Goal: Information Seeking & Learning: Learn about a topic

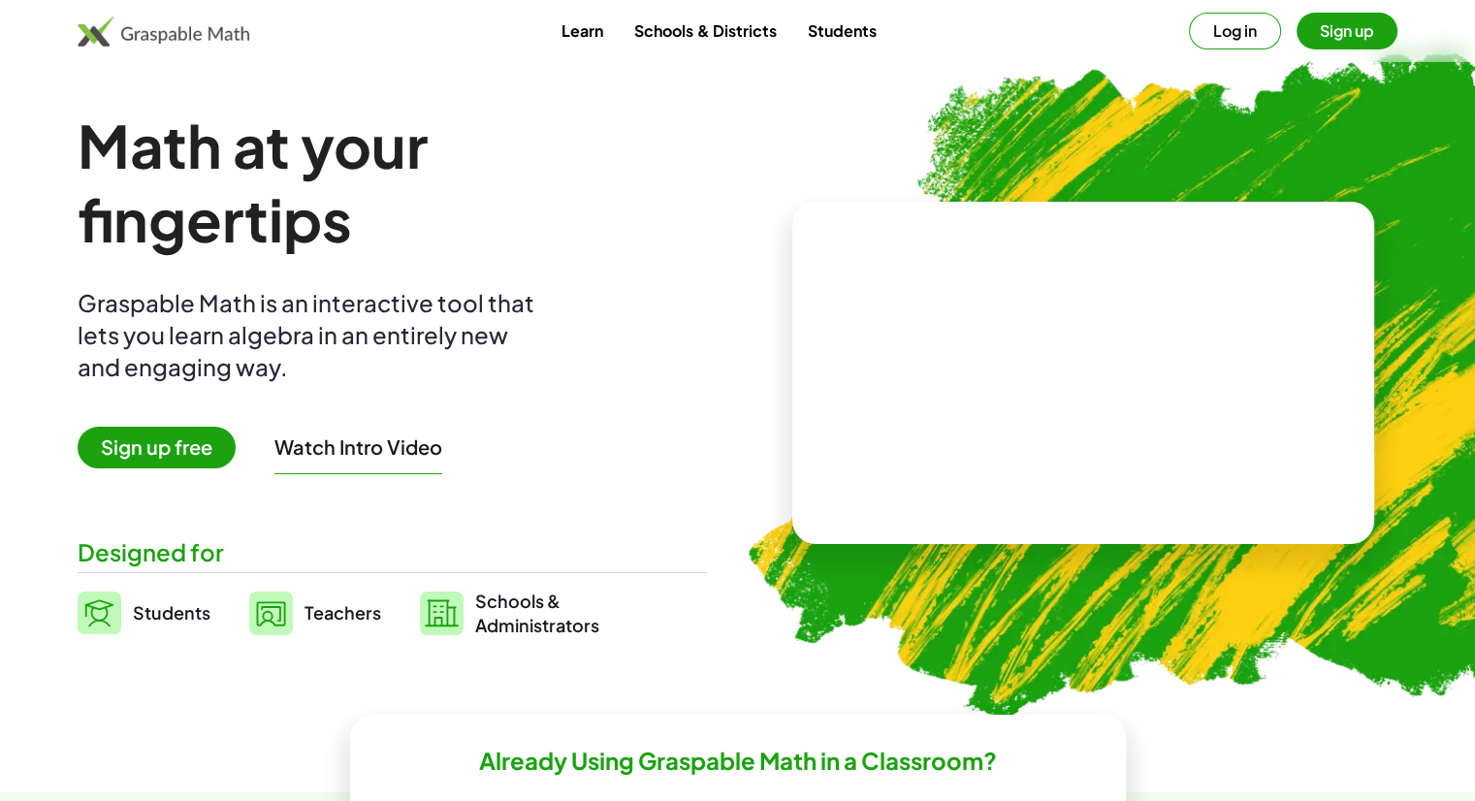
click at [703, 36] on link "Schools & Districts" at bounding box center [705, 31] width 173 height 36
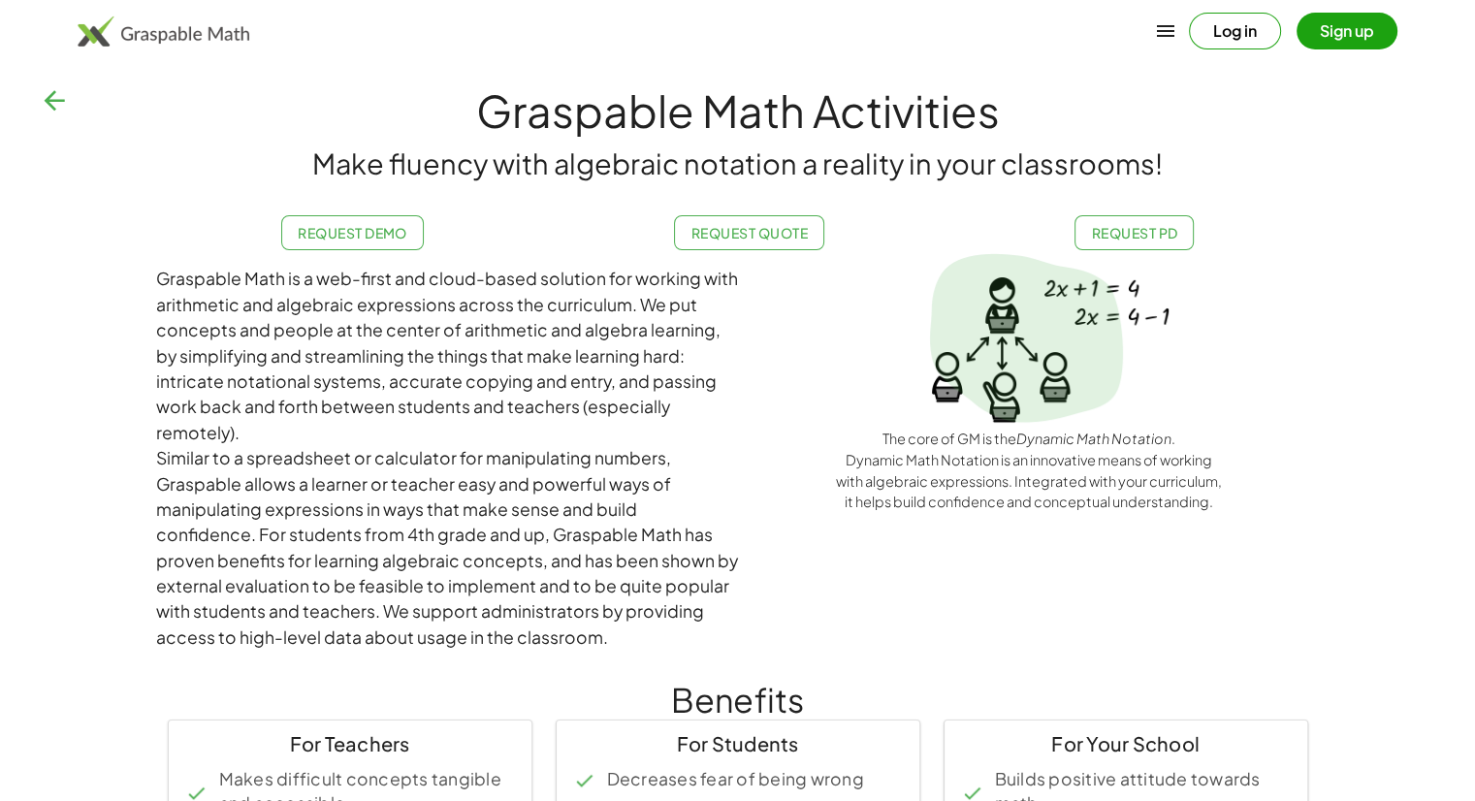
click at [799, 118] on h1 "Graspable Math Activities" at bounding box center [737, 110] width 1475 height 65
click at [57, 94] on icon "button" at bounding box center [54, 100] width 31 height 31
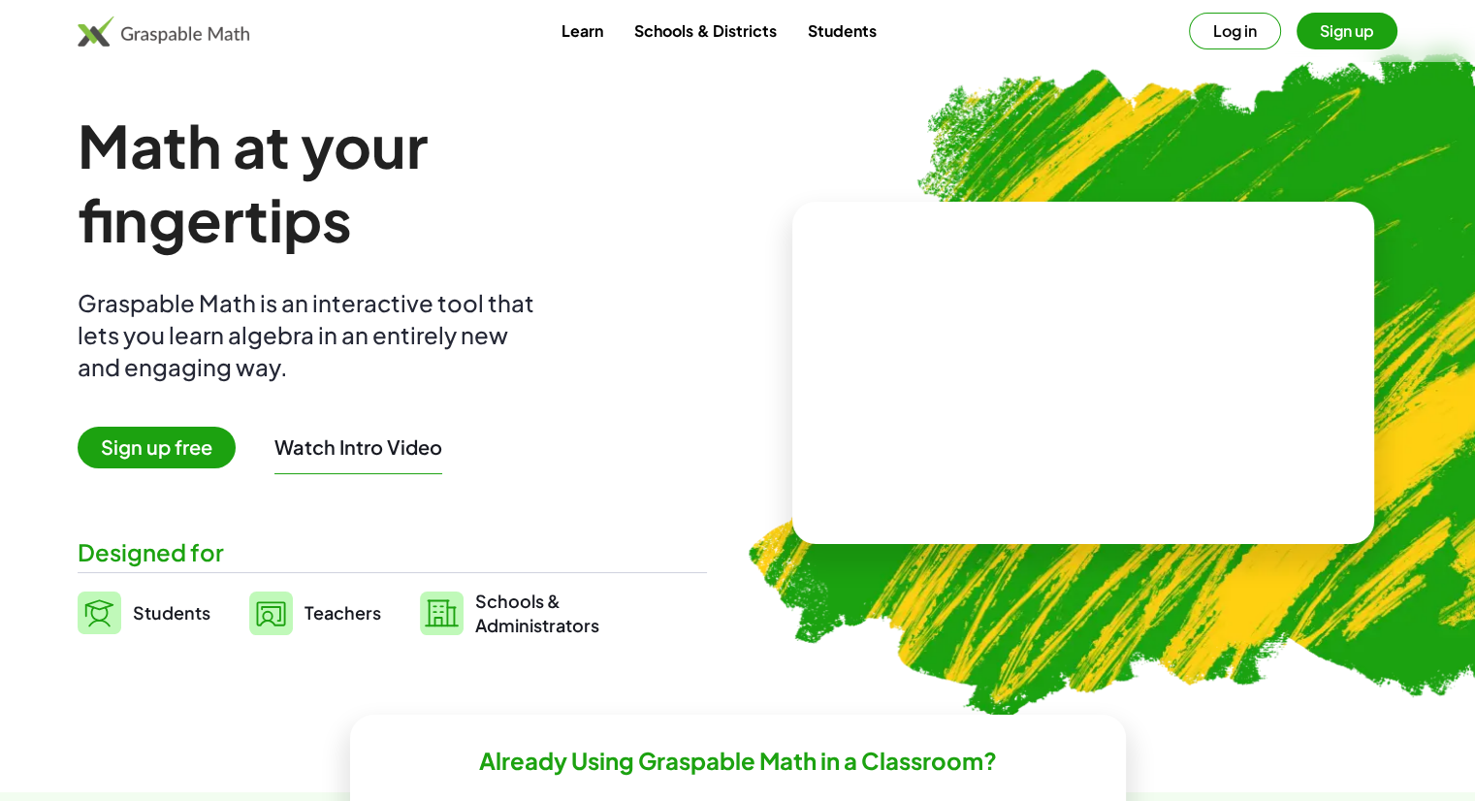
click at [383, 447] on button "Watch Intro Video" at bounding box center [359, 447] width 168 height 25
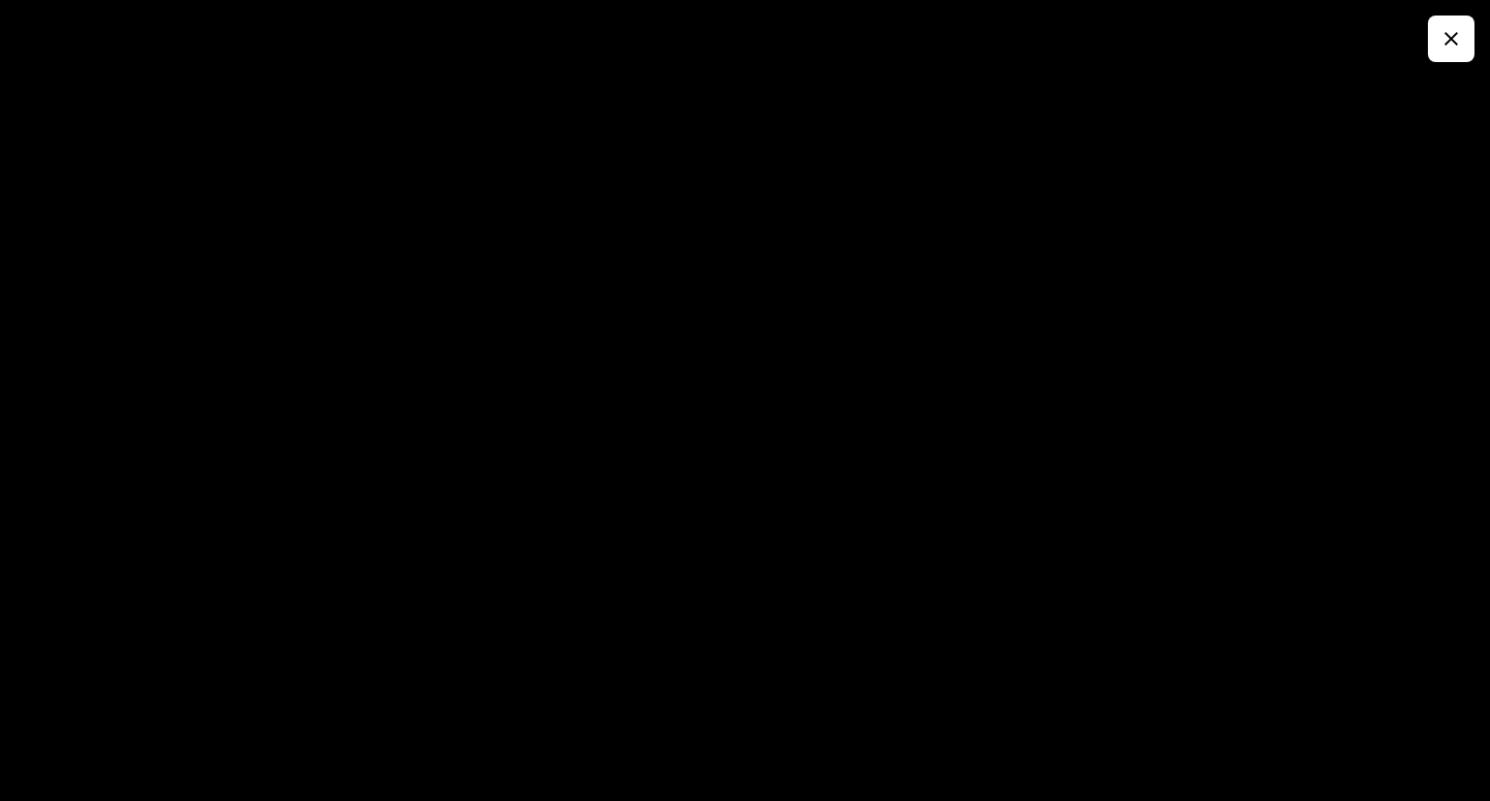
click at [1449, 45] on icon "button" at bounding box center [1451, 38] width 23 height 23
